Goal: Information Seeking & Learning: Learn about a topic

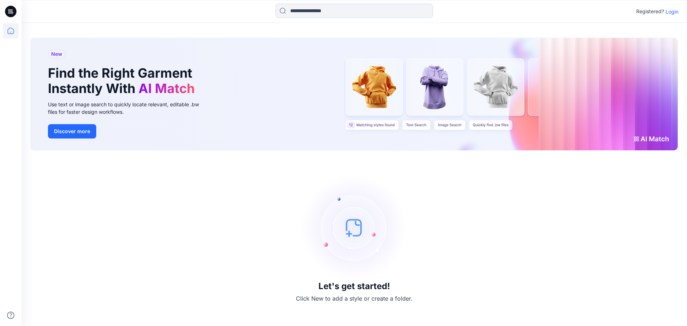
click at [673, 11] on p "Login" at bounding box center [671, 12] width 13 height 8
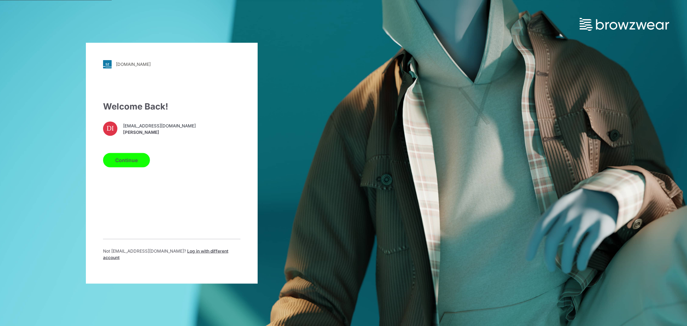
click at [133, 156] on button "Continue" at bounding box center [126, 160] width 47 height 14
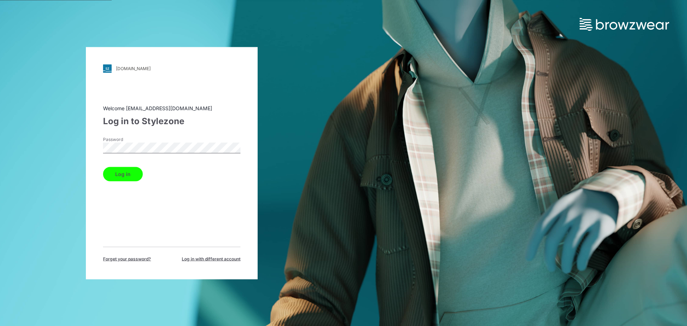
click at [123, 174] on button "Log in" at bounding box center [123, 174] width 40 height 14
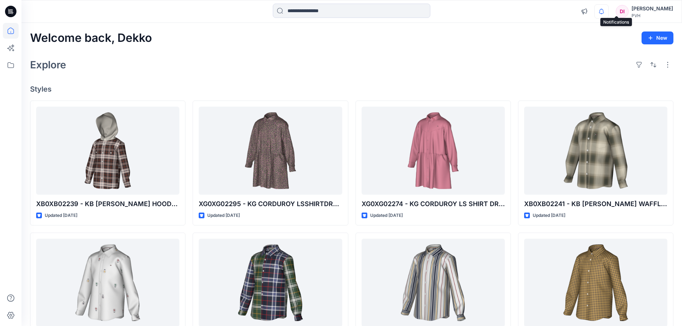
click at [608, 17] on icon "button" at bounding box center [601, 11] width 14 height 14
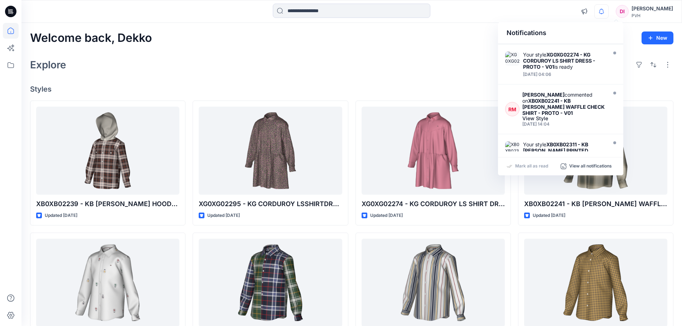
scroll to position [143, 0]
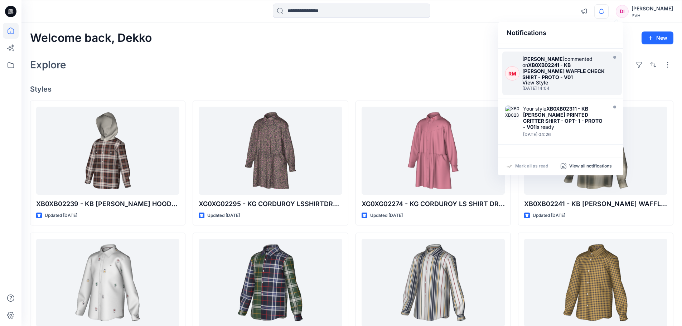
click at [559, 72] on strong "XB0XB02241 - KB [PERSON_NAME] WAFFLE CHECK SHIRT - PROTO - V01" at bounding box center [563, 71] width 82 height 18
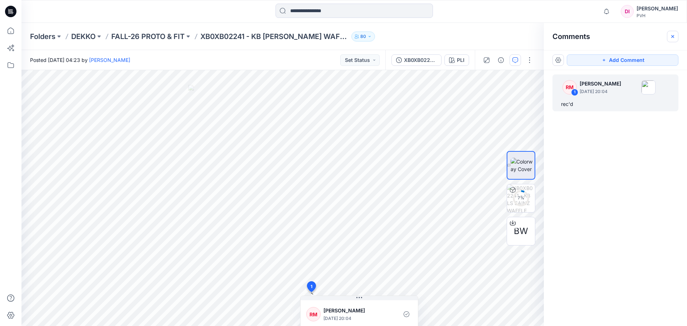
click at [674, 35] on icon "button" at bounding box center [673, 37] width 6 height 6
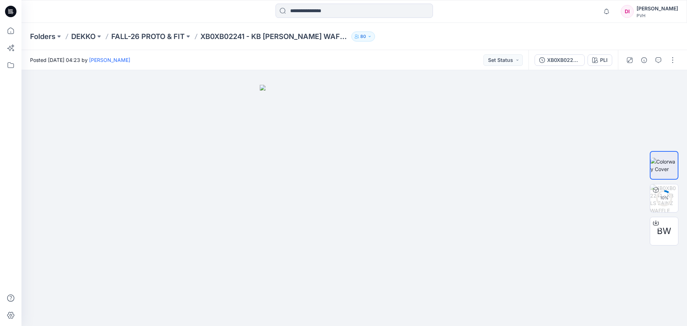
click at [12, 11] on icon at bounding box center [11, 10] width 3 height 0
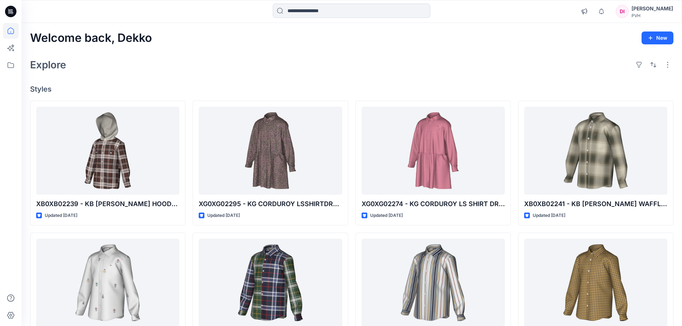
click at [389, 60] on div "Explore" at bounding box center [351, 64] width 643 height 17
click at [608, 11] on icon "button" at bounding box center [601, 11] width 14 height 14
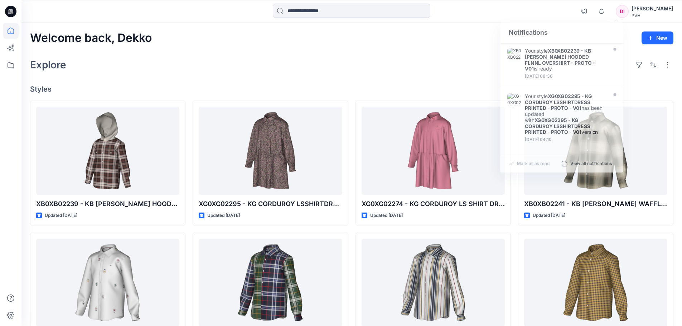
drag, startPoint x: 436, startPoint y: 43, endPoint x: 440, endPoint y: 58, distance: 15.2
click at [436, 43] on div "Welcome back, Dekko New" at bounding box center [351, 37] width 643 height 13
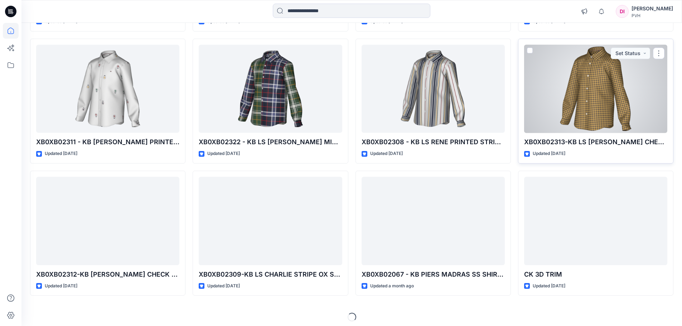
scroll to position [198, 0]
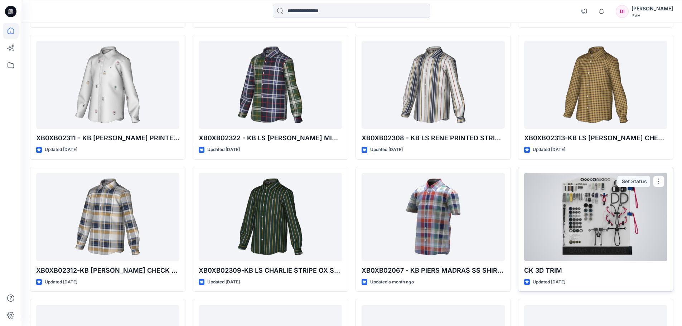
click at [583, 212] on div at bounding box center [595, 217] width 143 height 88
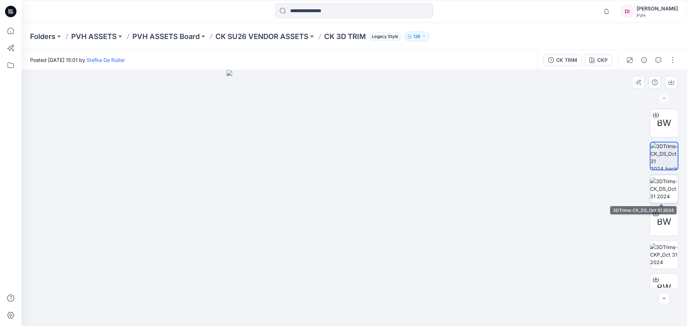
click at [667, 190] on img at bounding box center [664, 188] width 28 height 23
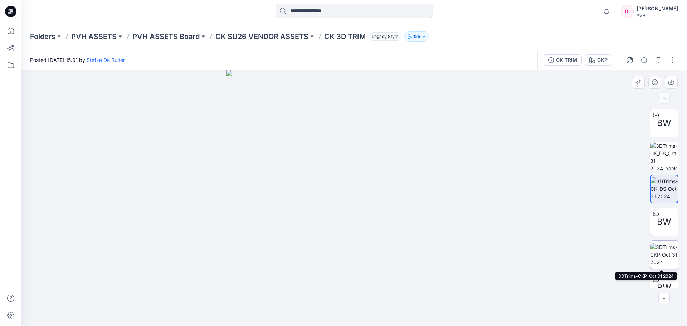
click at [660, 255] on img at bounding box center [664, 254] width 28 height 23
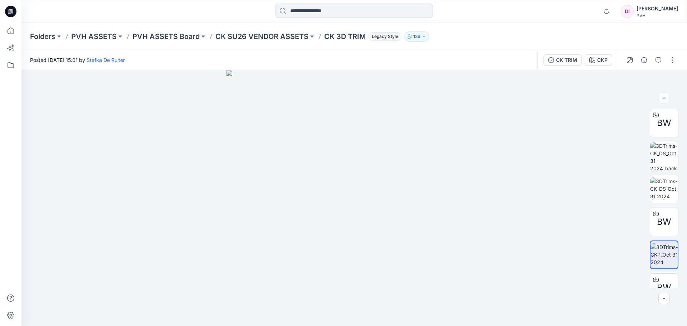
click at [464, 54] on div "Posted [DATE] 15:01 by [PERSON_NAME]" at bounding box center [279, 60] width 516 height 20
